Goal: Task Accomplishment & Management: Manage account settings

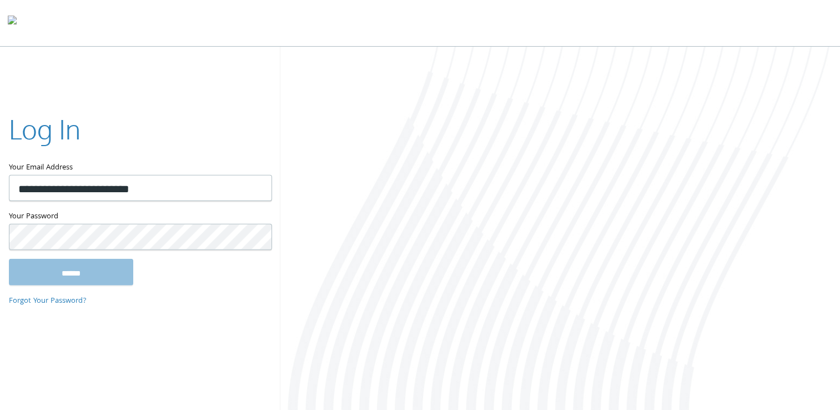
type input "**********"
click at [9, 258] on input "******" at bounding box center [71, 271] width 124 height 27
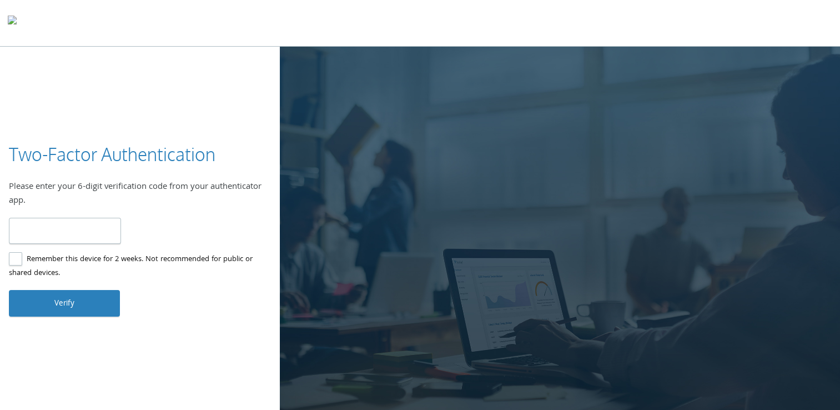
type input "******"
